Goal: Task Accomplishment & Management: Manage account settings

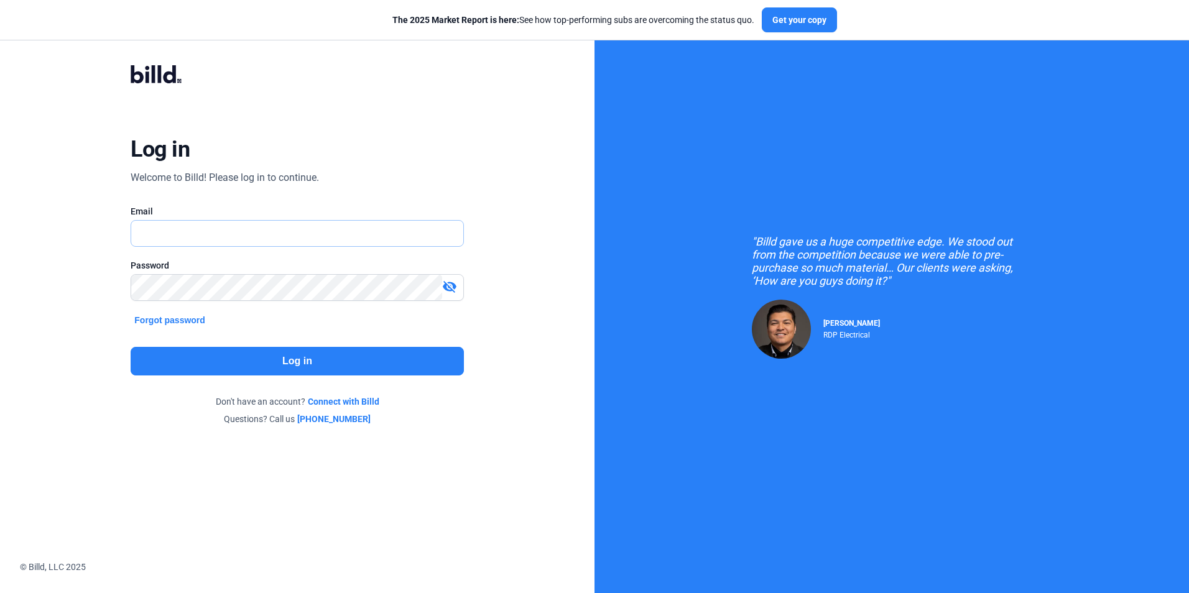
click at [183, 242] on input "text" at bounding box center [290, 233] width 318 height 25
drag, startPoint x: 168, startPoint y: 236, endPoint x: 109, endPoint y: 244, distance: 59.6
click at [112, 242] on div "Log in Welcome to Billd! Please log in to continue. Email [EMAIL_ADDRESS][DOMAI…" at bounding box center [297, 245] width 428 height 407
type input "[EMAIL_ADDRESS][DOMAIN_NAME]"
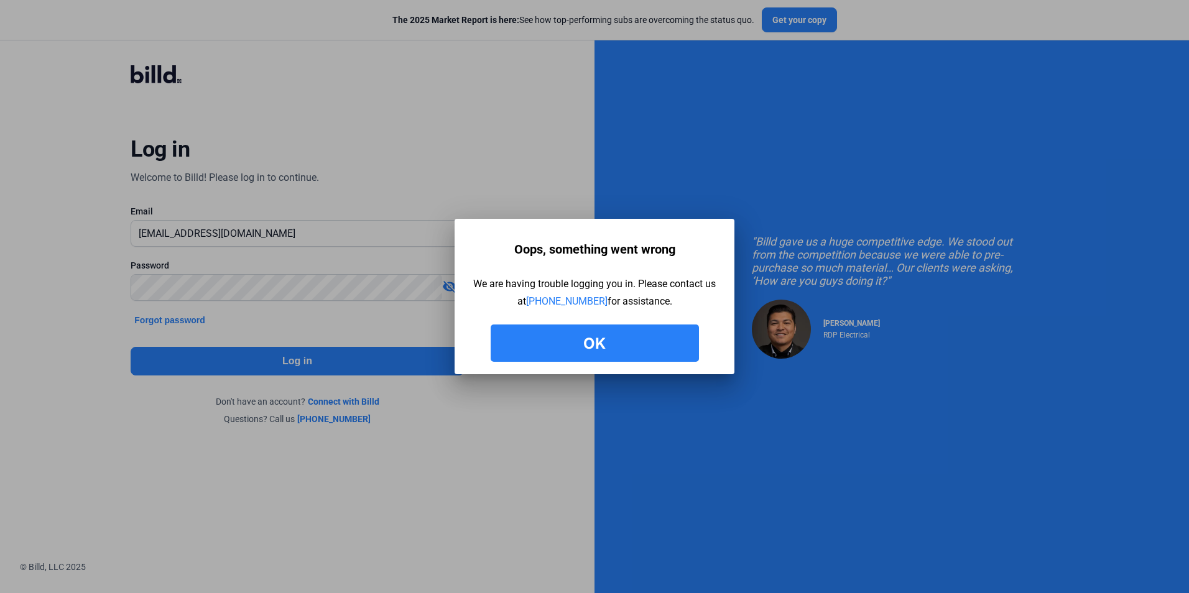
click at [612, 339] on button "Ok" at bounding box center [595, 343] width 208 height 37
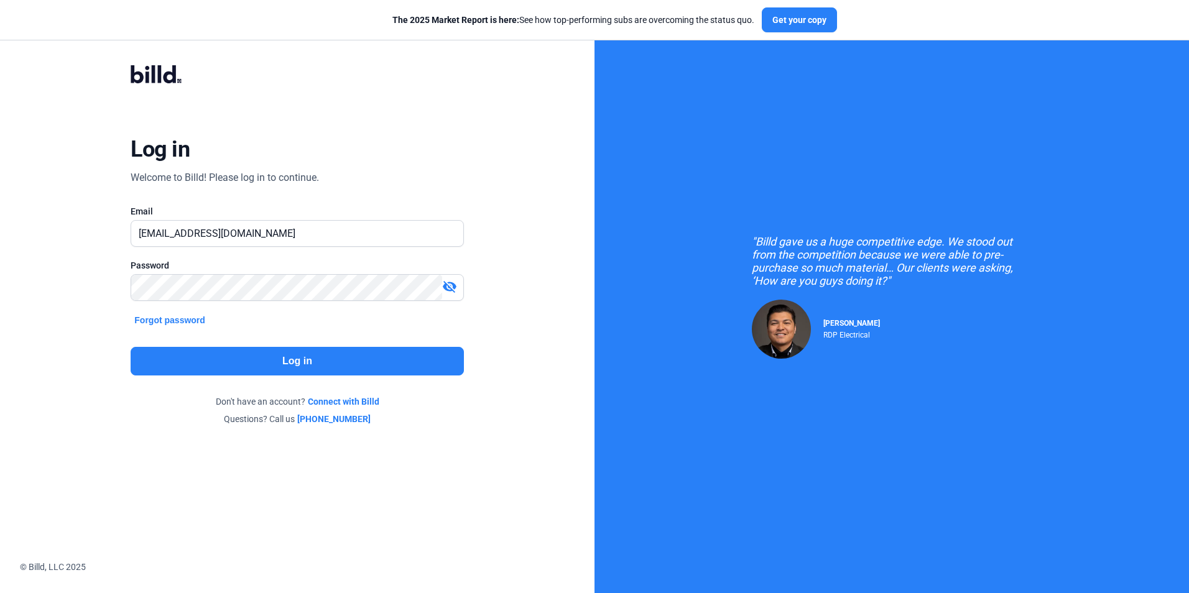
click at [453, 285] on mat-icon "visibility_off" at bounding box center [449, 286] width 15 height 15
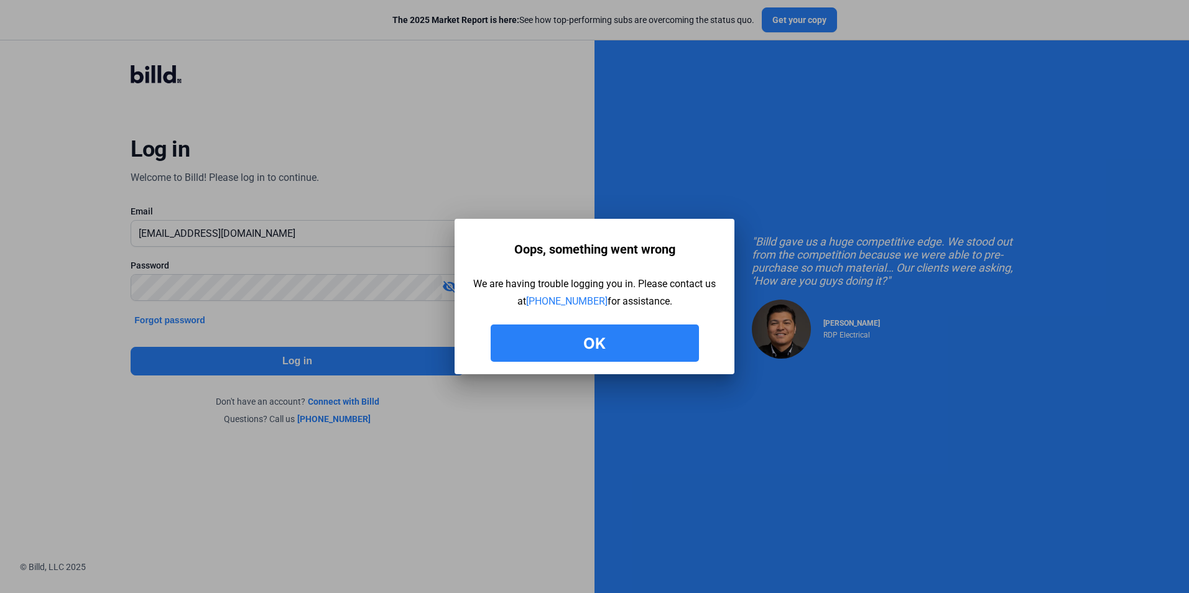
click at [530, 350] on button "Ok" at bounding box center [595, 343] width 208 height 37
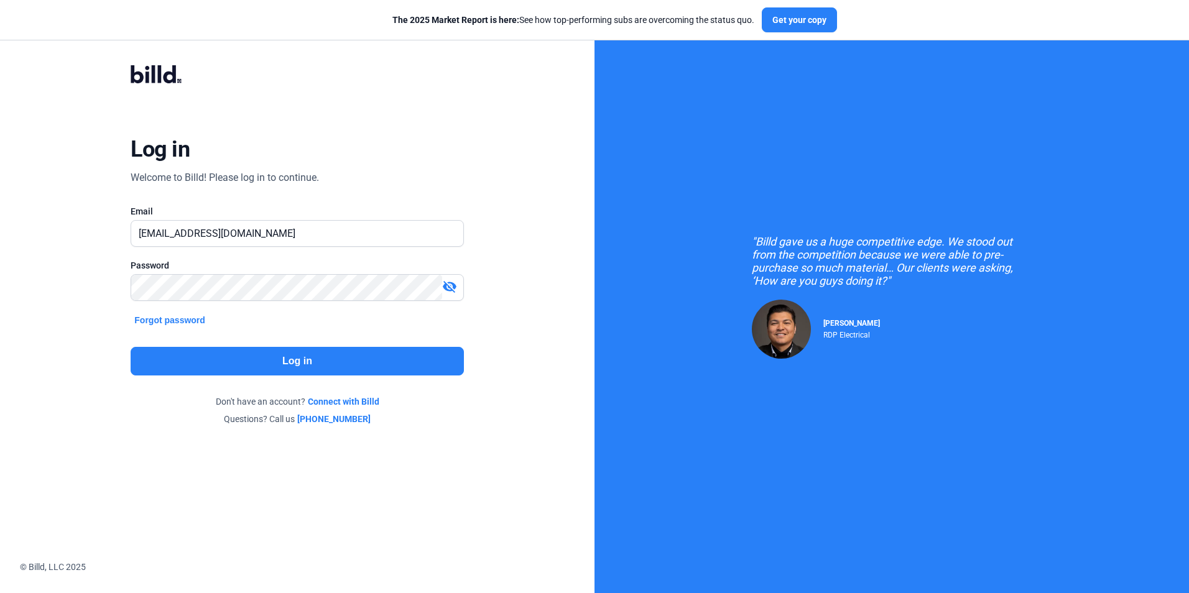
click at [451, 287] on mat-icon "visibility_off" at bounding box center [449, 286] width 15 height 15
click at [91, 296] on div "Log in Welcome to Billd! Please log in to continue. Email [EMAIL_ADDRESS][DOMAI…" at bounding box center [297, 245] width 428 height 407
click at [321, 360] on button "Log in" at bounding box center [297, 361] width 333 height 29
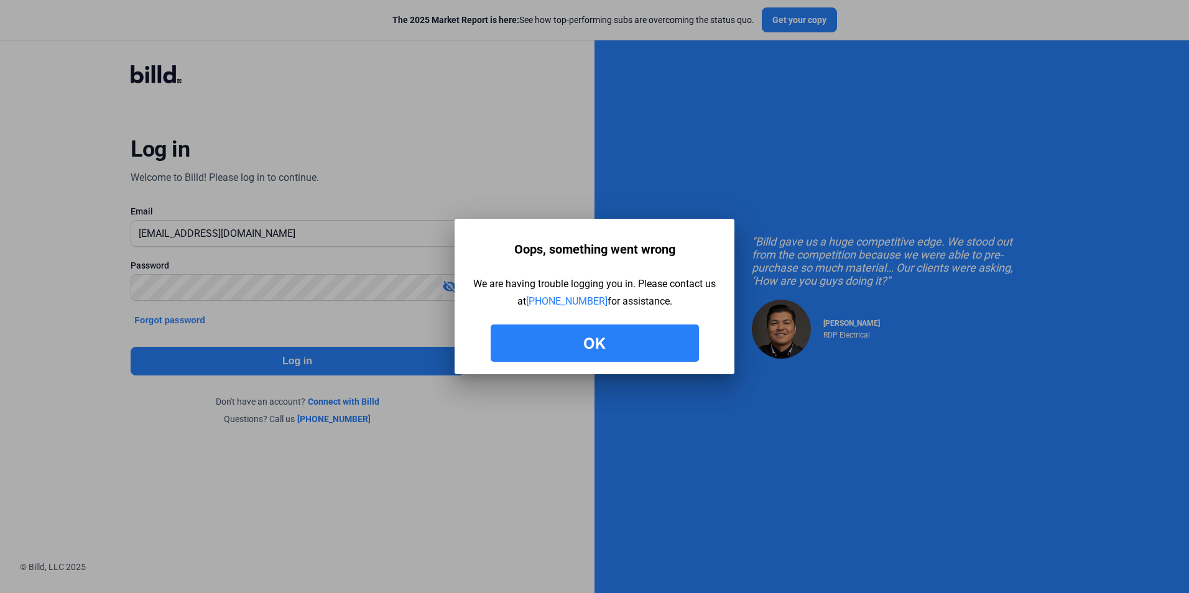
click at [614, 331] on button "Ok" at bounding box center [595, 343] width 208 height 37
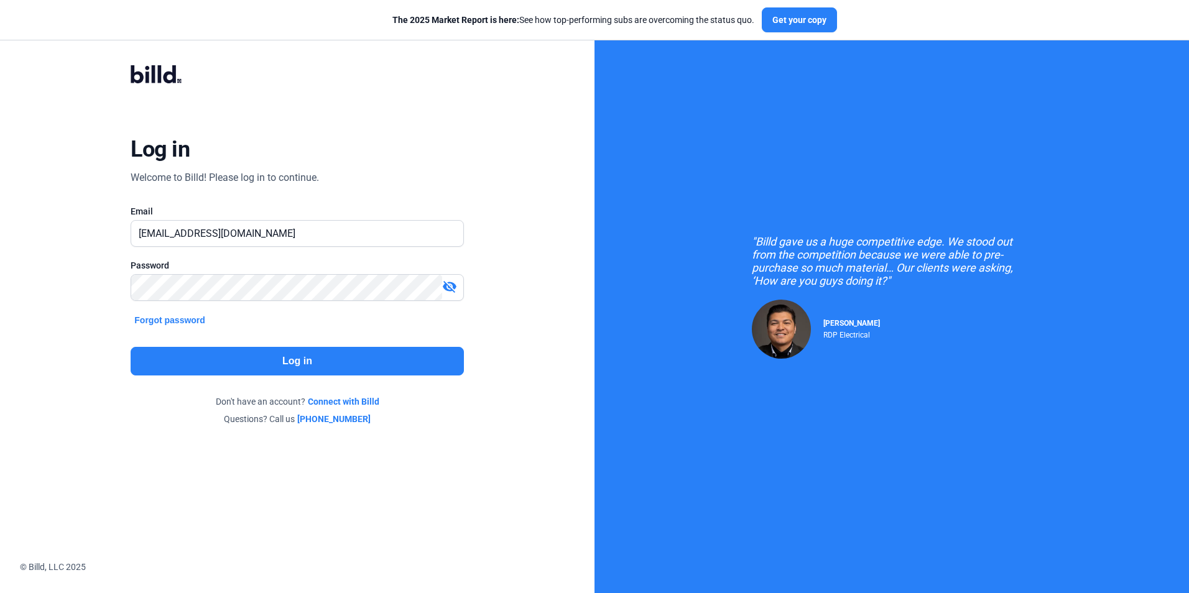
click at [453, 287] on mat-icon "visibility_off" at bounding box center [449, 286] width 15 height 15
click at [313, 354] on button "Log in" at bounding box center [297, 361] width 333 height 29
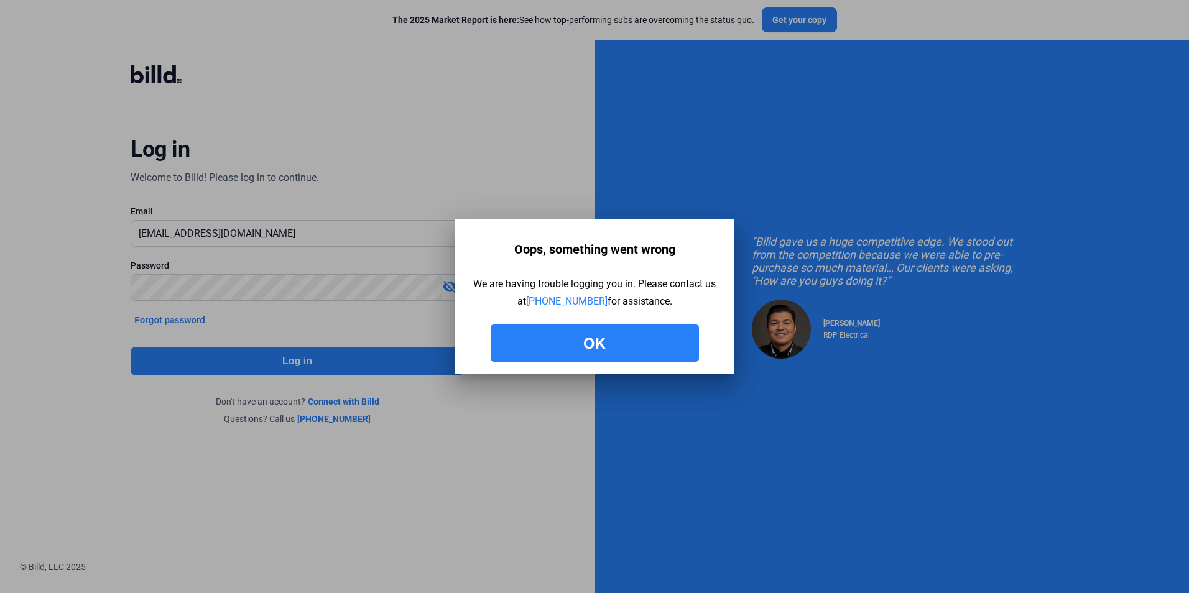
click at [573, 333] on button "Ok" at bounding box center [595, 343] width 208 height 37
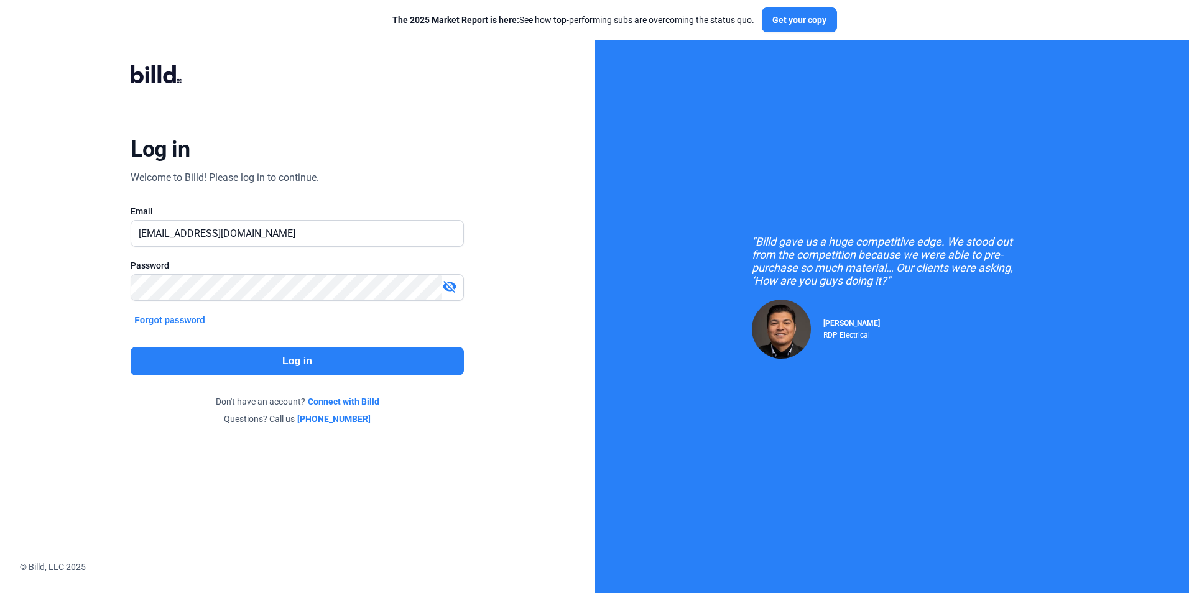
click at [450, 288] on mat-icon "visibility_off" at bounding box center [449, 286] width 15 height 15
click at [305, 356] on button "Log in" at bounding box center [297, 361] width 333 height 29
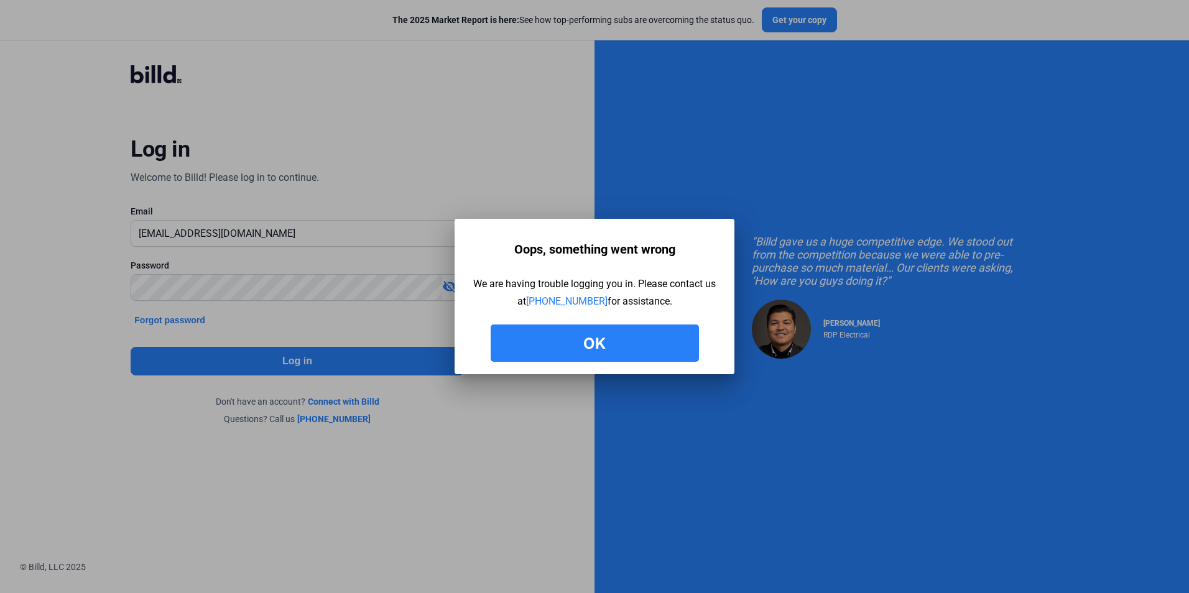
click at [643, 344] on button "Ok" at bounding box center [595, 343] width 208 height 37
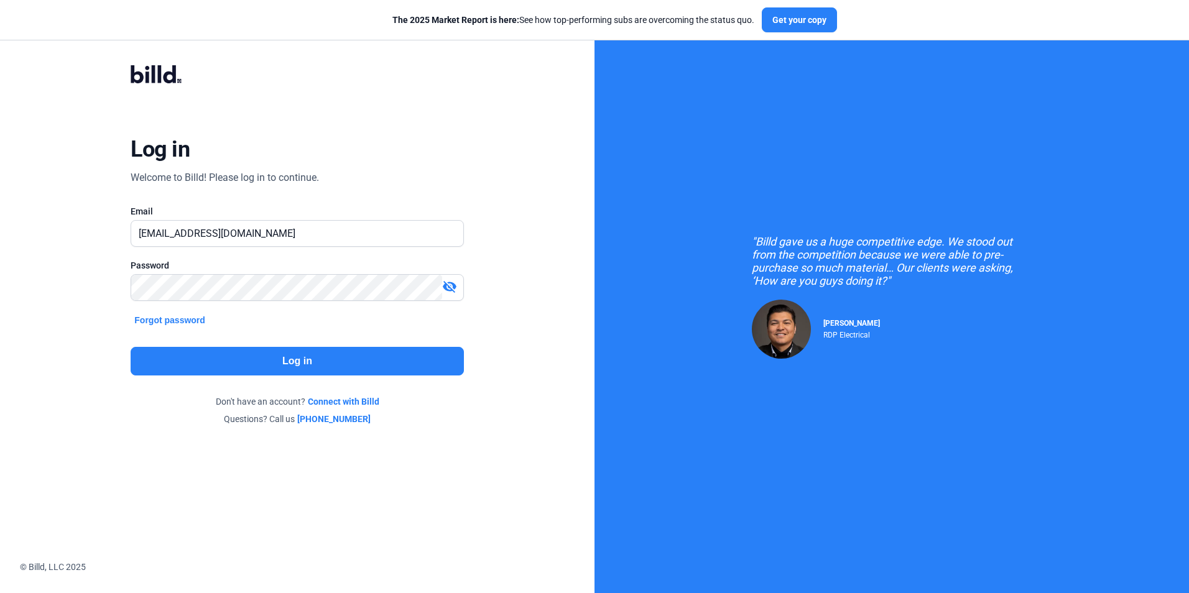
click at [294, 353] on button "Log in" at bounding box center [297, 361] width 333 height 29
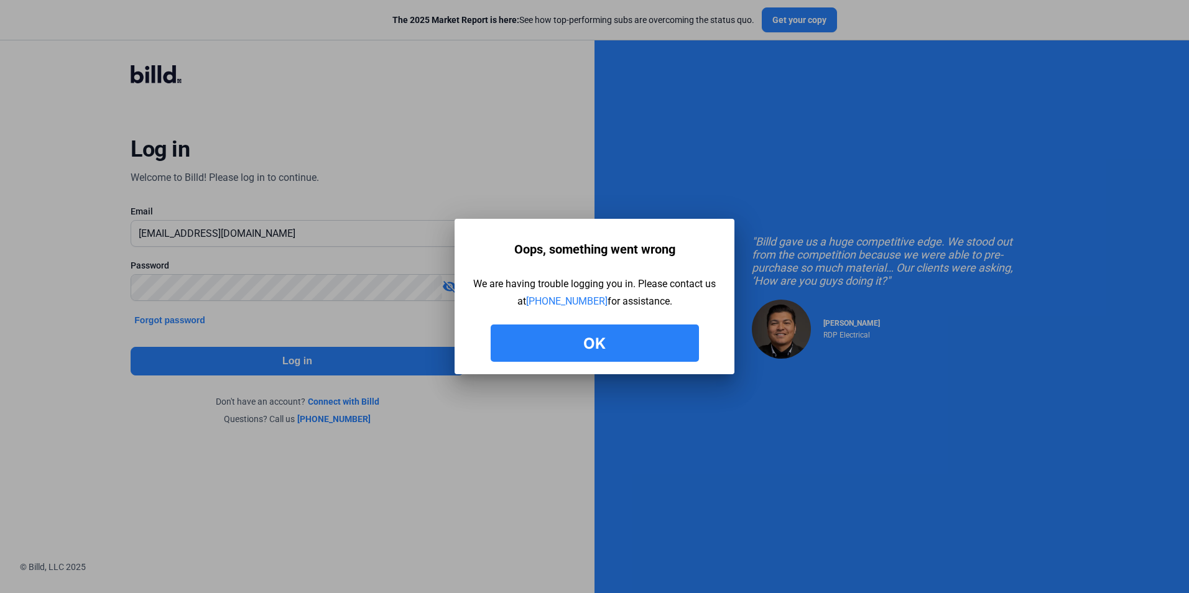
click at [589, 339] on button "Ok" at bounding box center [595, 343] width 208 height 37
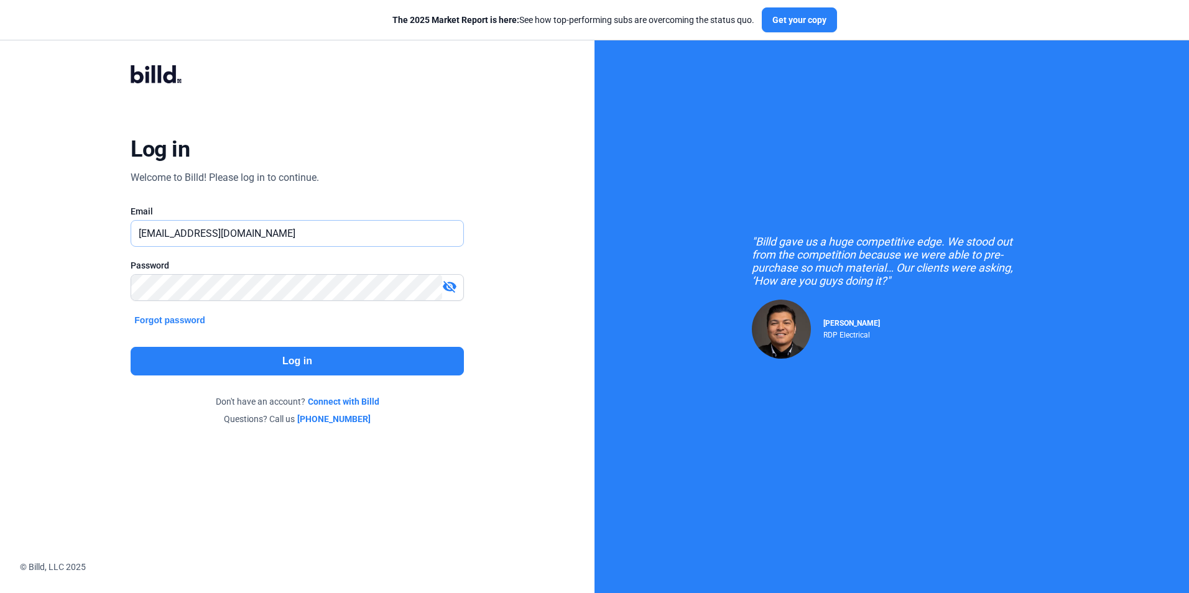
click at [333, 224] on input "[EMAIL_ADDRESS][DOMAIN_NAME]" at bounding box center [290, 233] width 318 height 25
click at [262, 357] on button "Log in" at bounding box center [297, 361] width 333 height 29
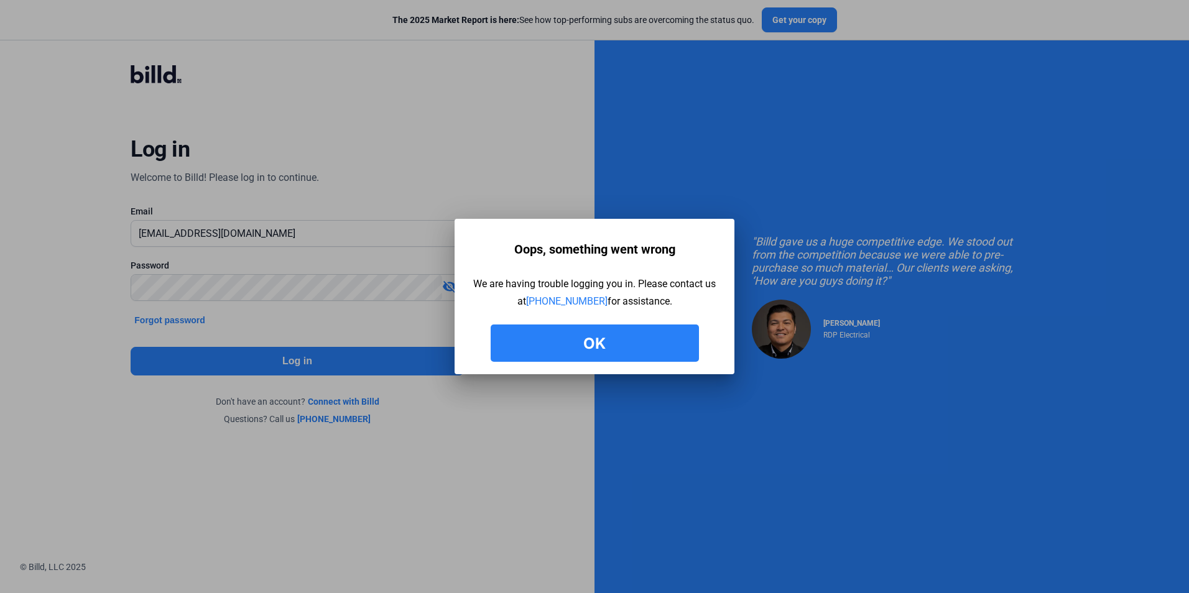
click at [583, 343] on button "Ok" at bounding box center [595, 343] width 208 height 37
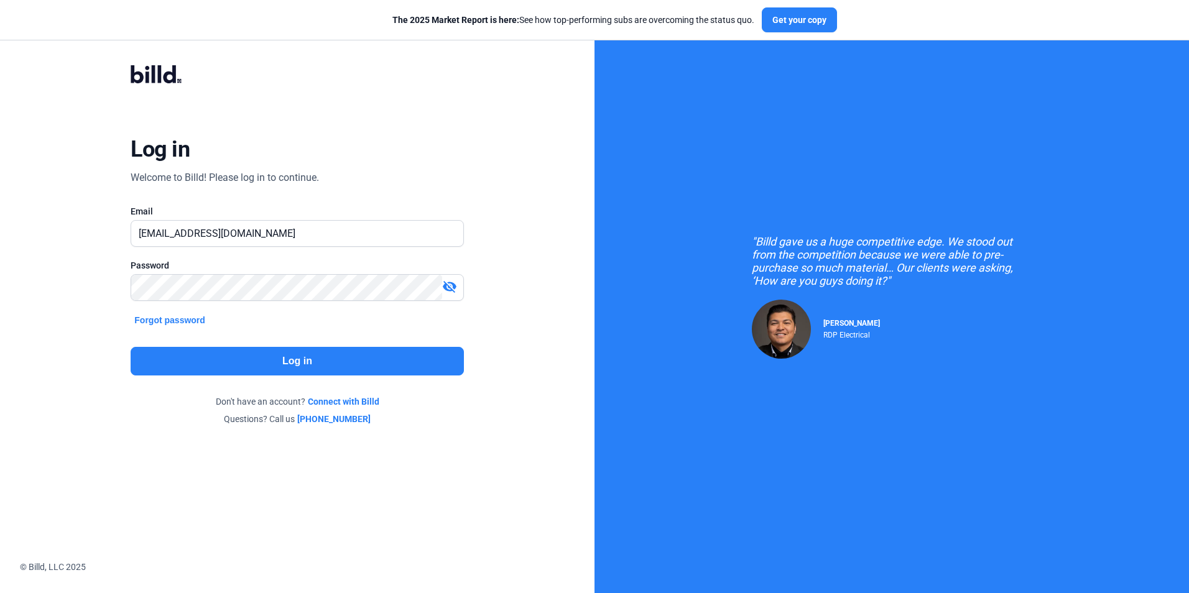
click at [311, 353] on button "Log in" at bounding box center [297, 361] width 333 height 29
click at [172, 233] on input "text" at bounding box center [296, 233] width 331 height 25
type input "[EMAIL_ADDRESS][DOMAIN_NAME]"
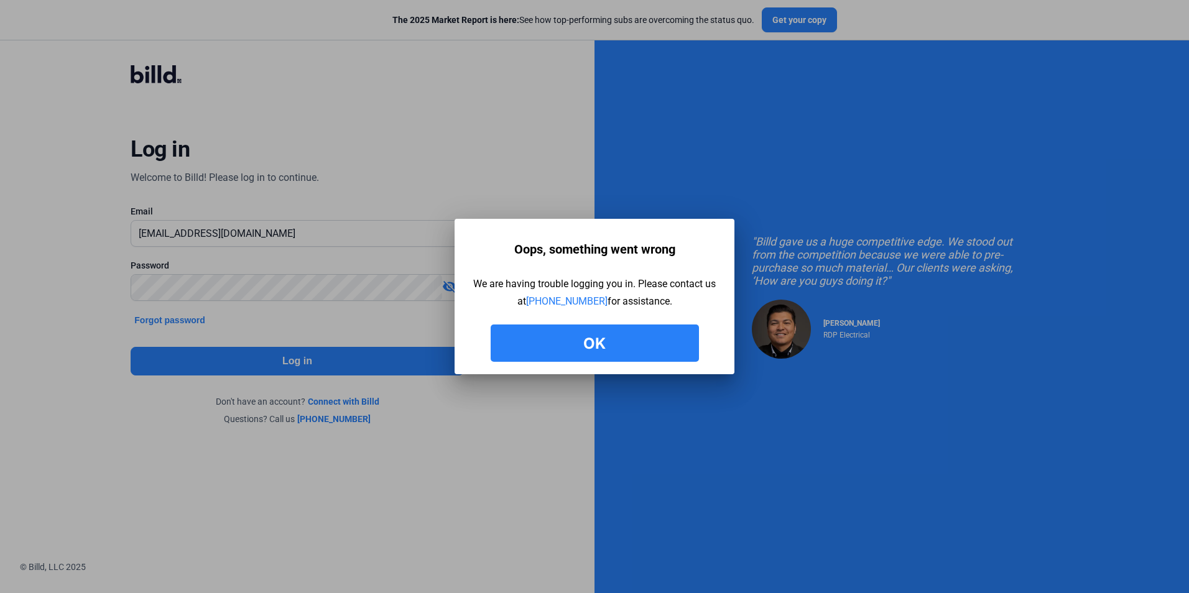
click at [595, 333] on button "Ok" at bounding box center [595, 343] width 208 height 37
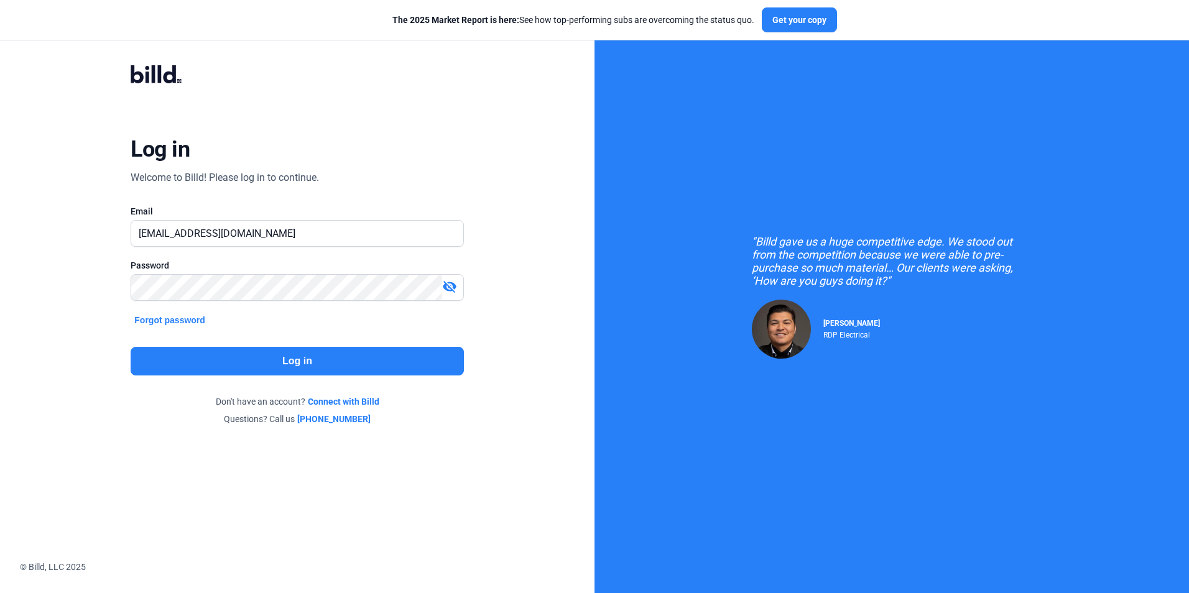
click at [448, 286] on mat-icon "visibility_off" at bounding box center [449, 286] width 15 height 15
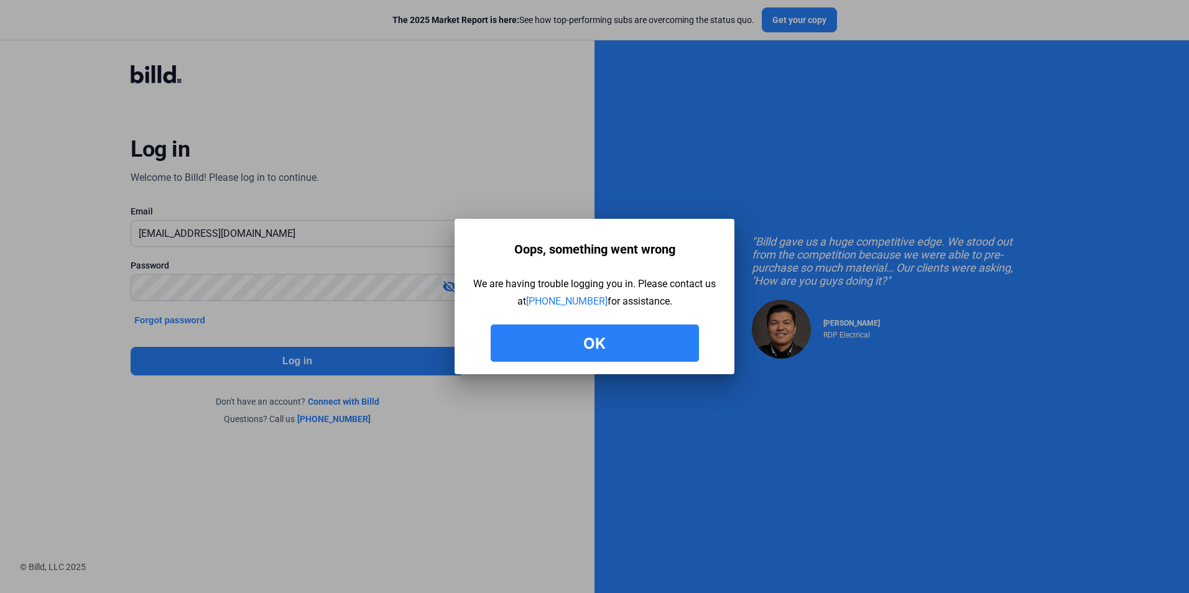
click at [540, 340] on button "Ok" at bounding box center [595, 343] width 208 height 37
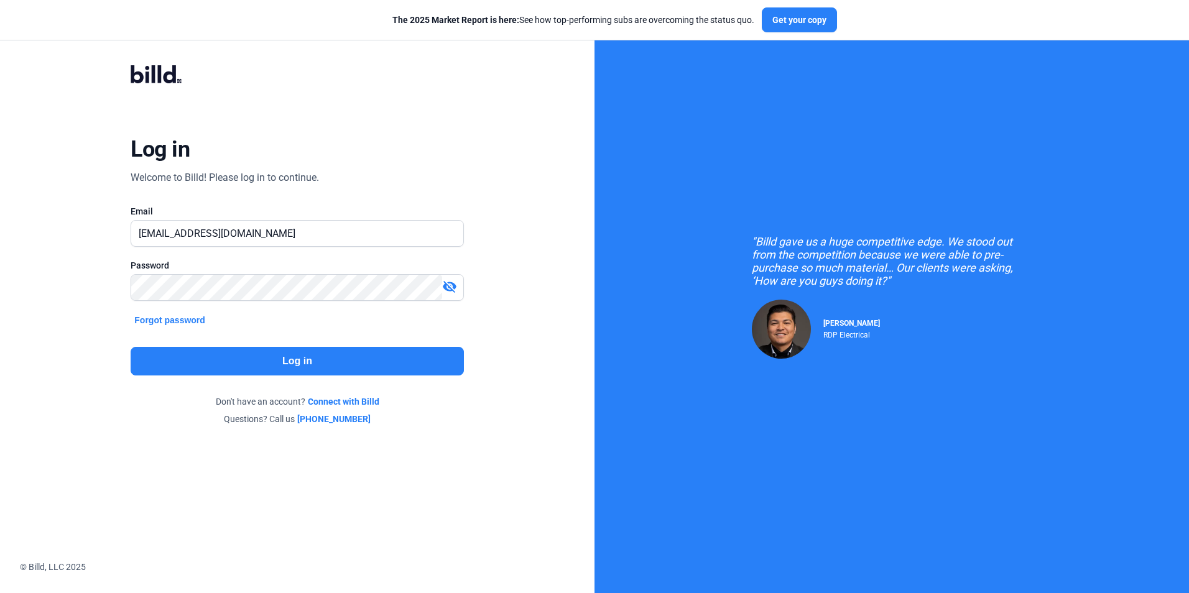
click at [459, 287] on div "visibility_off" at bounding box center [452, 287] width 21 height 17
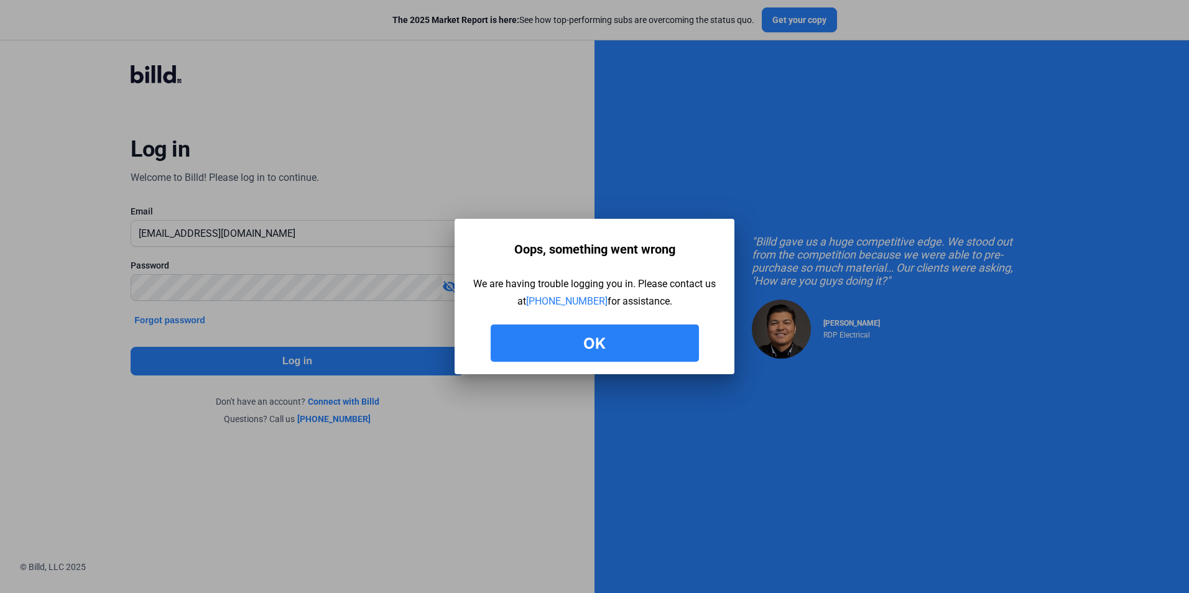
click at [617, 331] on button "Ok" at bounding box center [595, 343] width 208 height 37
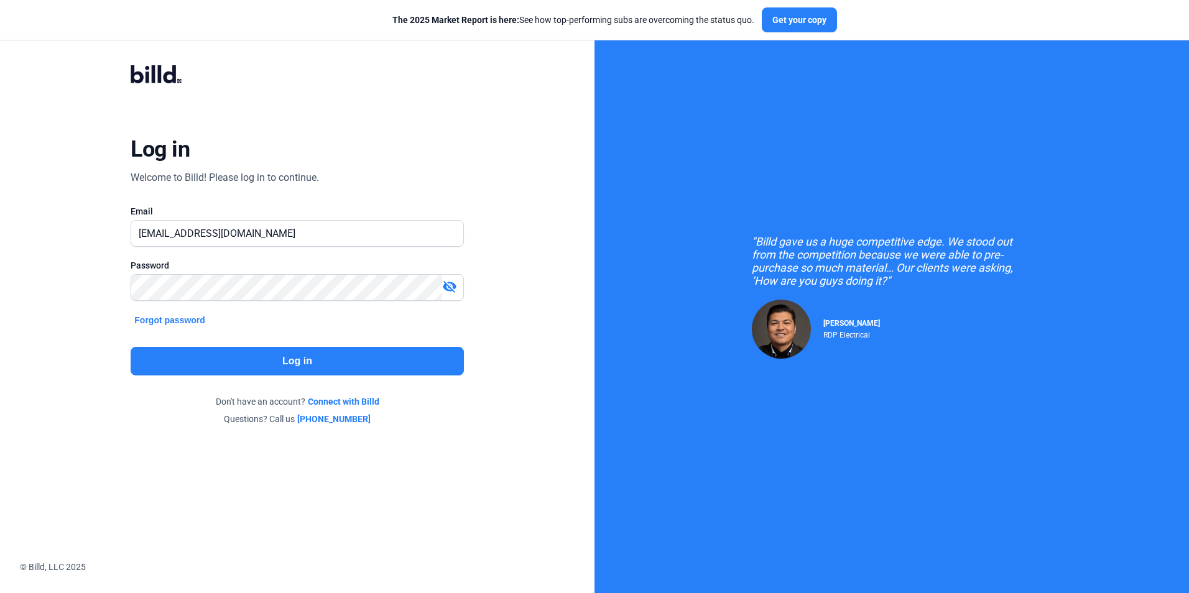
click at [446, 280] on mat-icon "visibility_off" at bounding box center [449, 286] width 15 height 15
click at [446, 280] on mat-icon "visibility" at bounding box center [449, 286] width 15 height 15
